Goal: Transaction & Acquisition: Purchase product/service

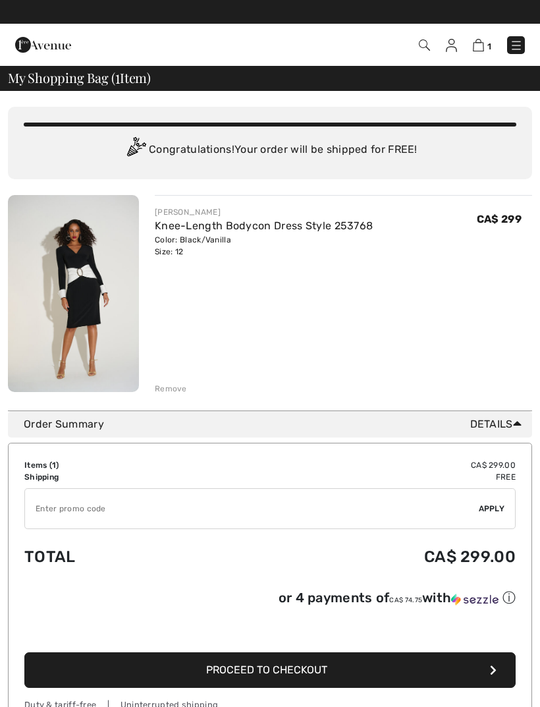
click at [451, 668] on button "Proceed to Checkout" at bounding box center [269, 670] width 491 height 36
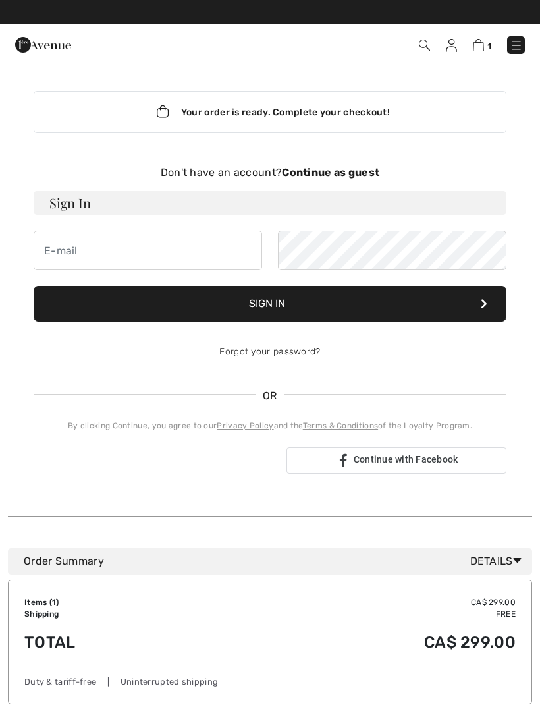
click at [336, 176] on strong "Continue as guest" at bounding box center [331, 172] width 98 height 13
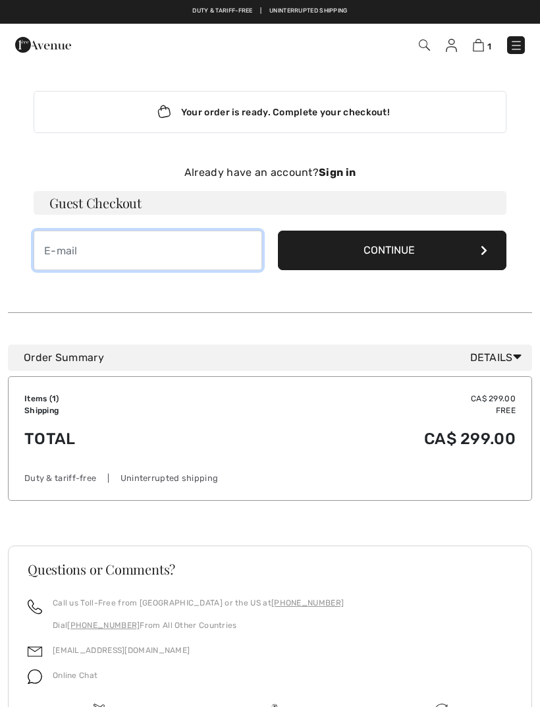
click at [73, 254] on input "email" at bounding box center [148, 251] width 229 height 40
type input "[EMAIL_ADDRESS][DOMAIN_NAME]"
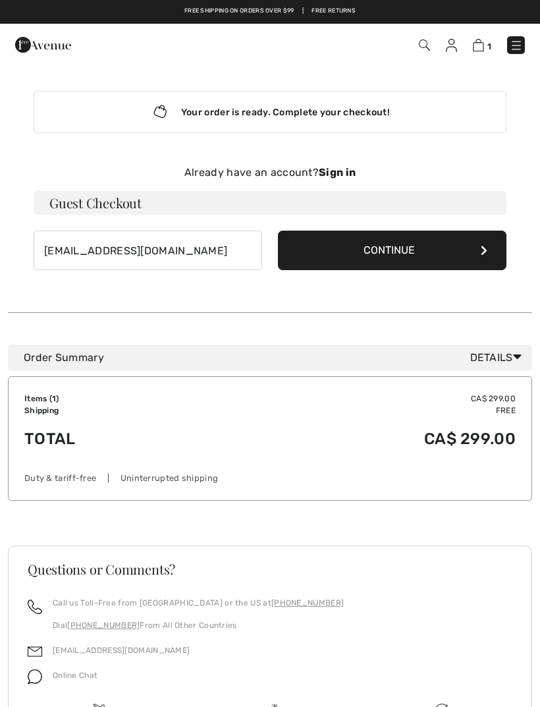
click at [411, 252] on button "Continue" at bounding box center [392, 251] width 229 height 40
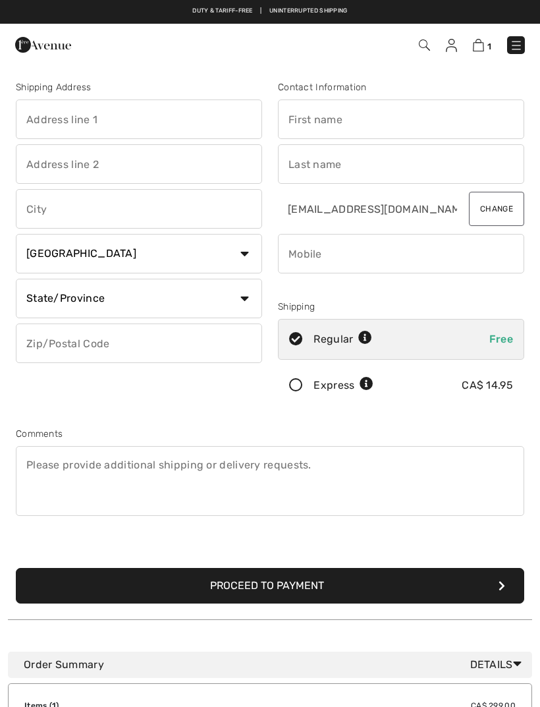
click at [107, 123] on input "text" at bounding box center [139, 119] width 246 height 40
type input "[STREET_ADDRESS]"
click at [90, 205] on input "text" at bounding box center [139, 209] width 246 height 40
type input "Oakville"
click at [242, 301] on select "State/Province [GEOGRAPHIC_DATA] [GEOGRAPHIC_DATA] [GEOGRAPHIC_DATA] [GEOGRAPHI…" at bounding box center [139, 299] width 246 height 40
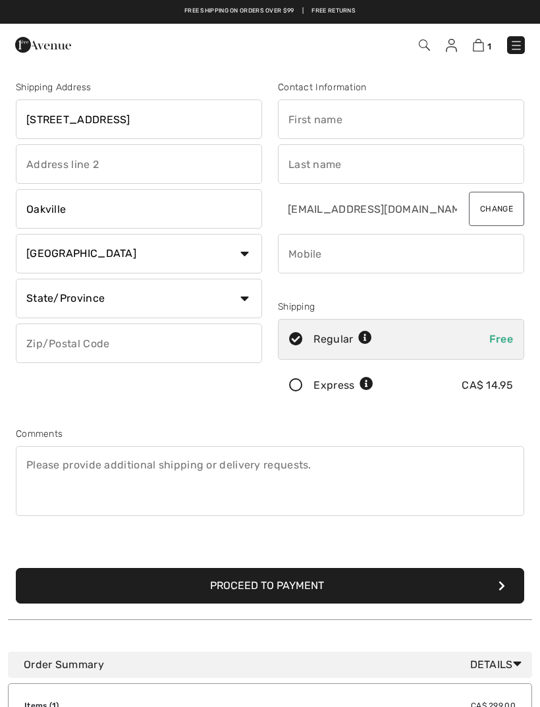
select select "ON"
click at [126, 345] on input "text" at bounding box center [139, 343] width 246 height 40
type input "L6J4B6"
click at [345, 121] on input "text" at bounding box center [401, 119] width 246 height 40
type input "IRENE"
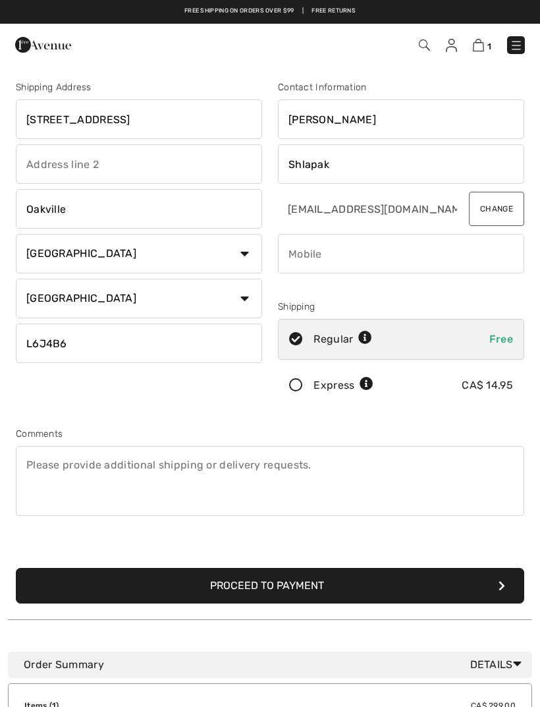
type input "Shlapak"
click at [348, 121] on input "IRENE" at bounding box center [401, 119] width 246 height 40
type input "Irene"
click at [333, 258] on input "phone" at bounding box center [401, 254] width 246 height 40
type input "9053997445"
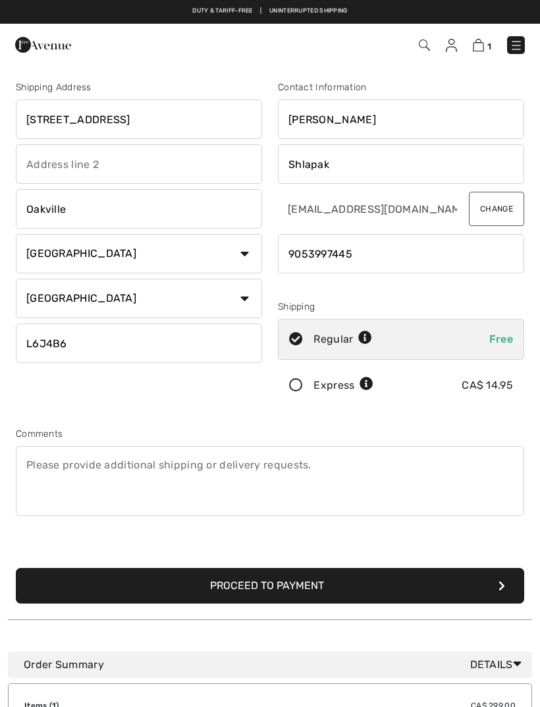
click at [325, 576] on button "Proceed to Payment" at bounding box center [270, 586] width 509 height 36
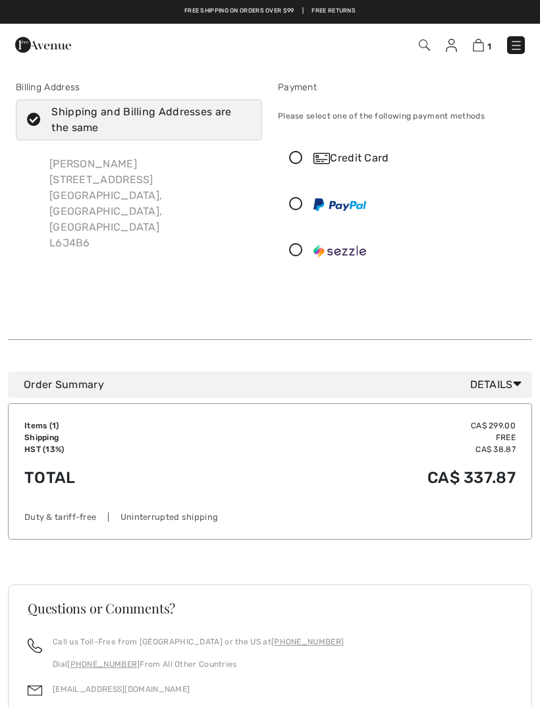
click at [300, 153] on icon at bounding box center [296, 159] width 35 height 14
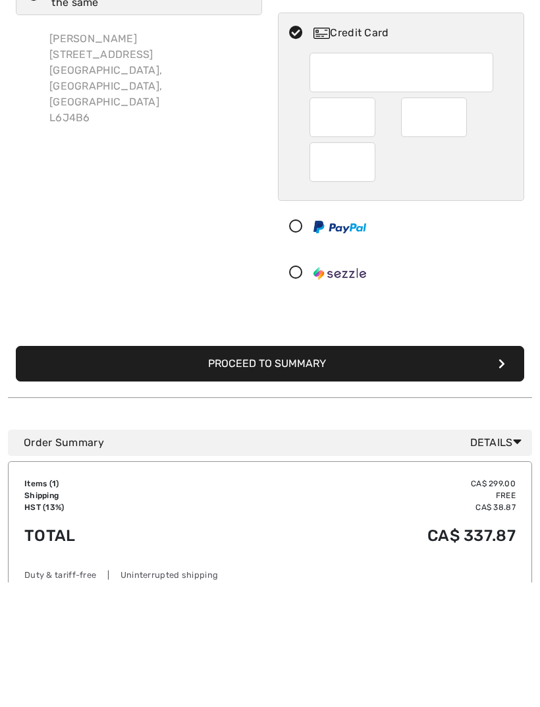
click at [301, 471] on button "Proceed to Summary" at bounding box center [270, 489] width 509 height 36
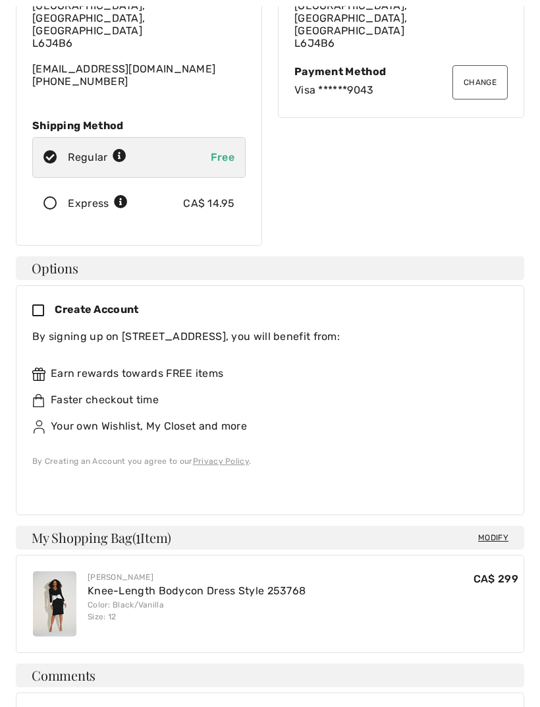
scroll to position [165, 0]
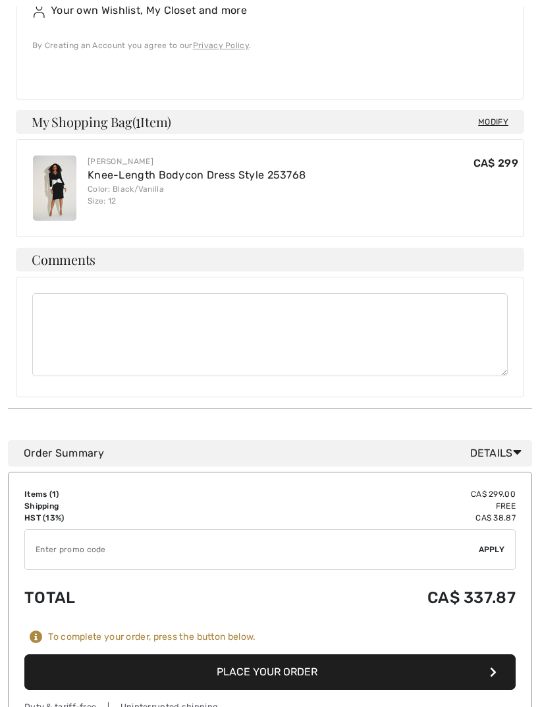
click at [318, 655] on button "Place Your Order" at bounding box center [269, 673] width 491 height 36
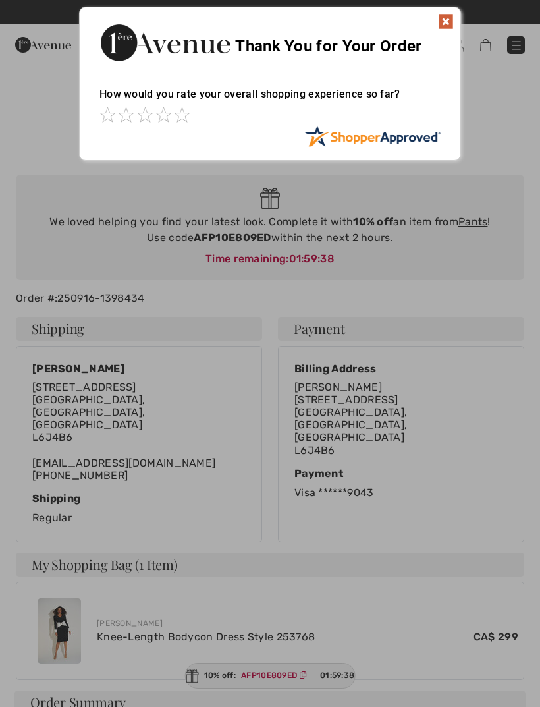
click at [439, 20] on img at bounding box center [446, 22] width 16 height 16
